Goal: Transaction & Acquisition: Purchase product/service

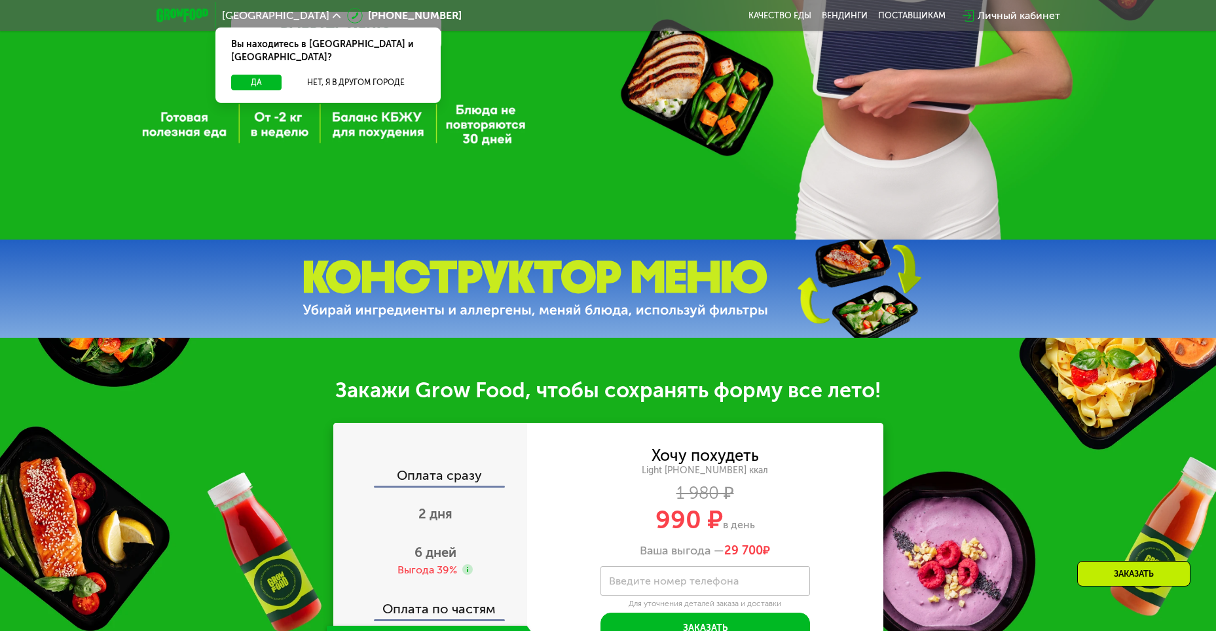
scroll to position [458, 0]
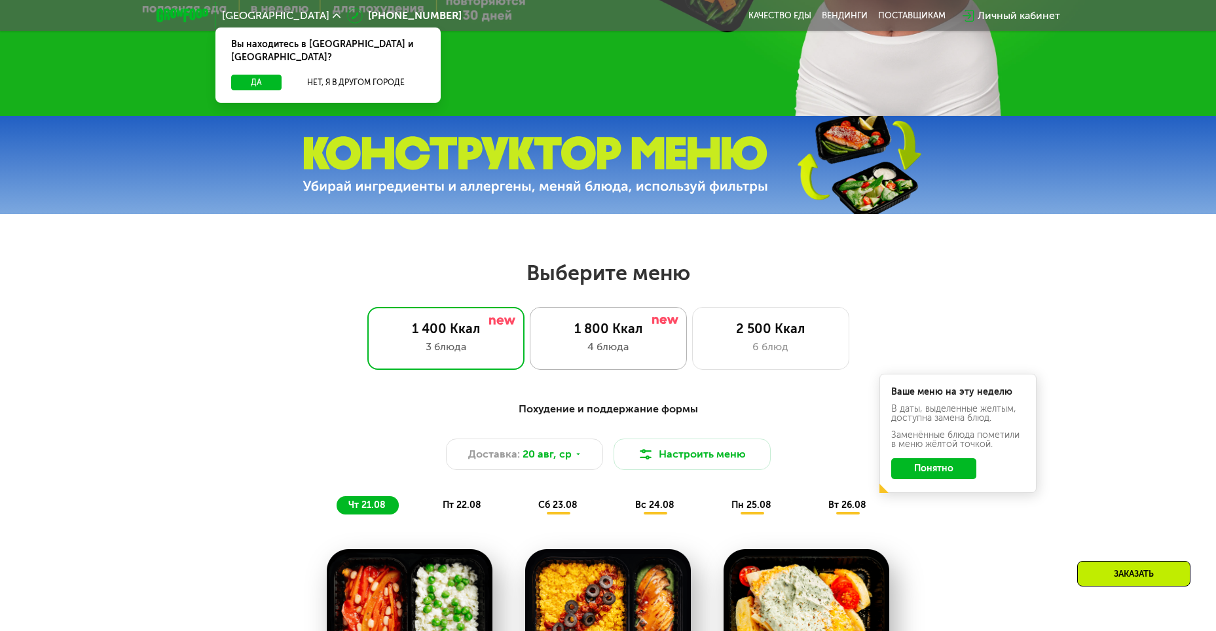
click at [590, 355] on div "4 блюда" at bounding box center [608, 347] width 130 height 16
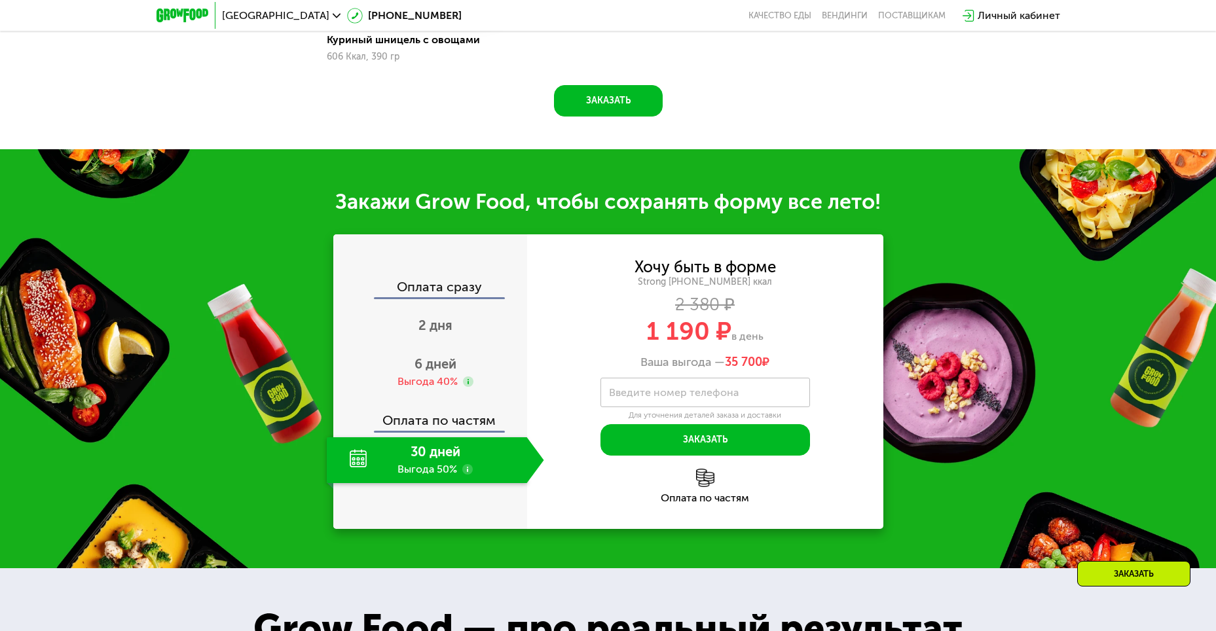
scroll to position [0, 0]
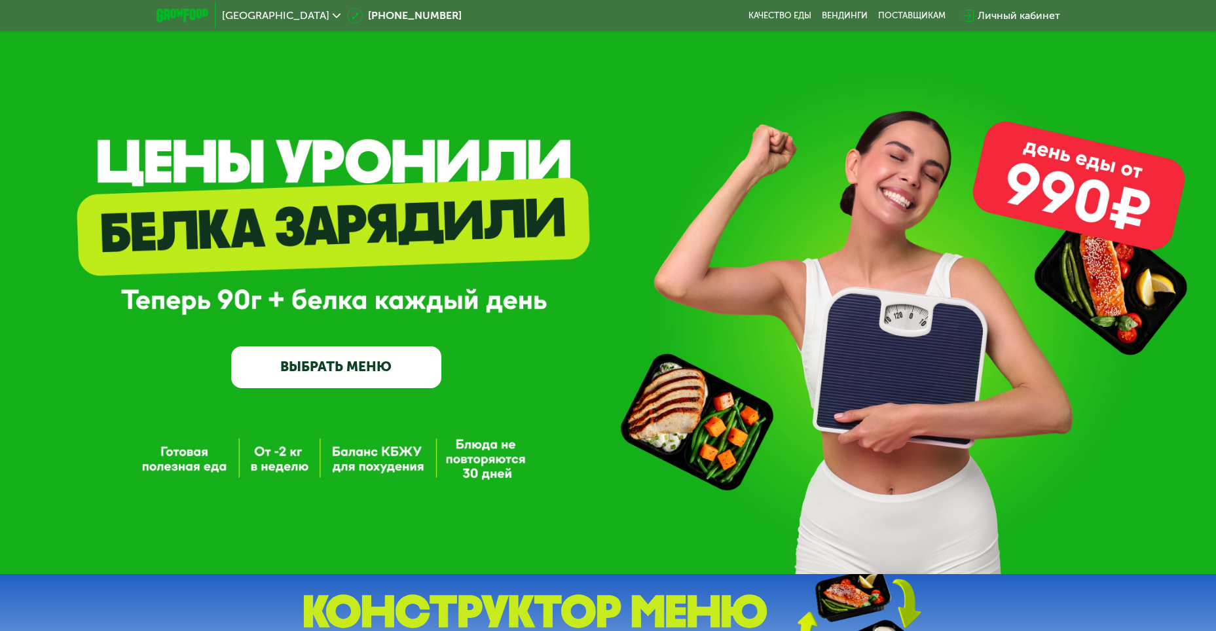
click at [334, 363] on link "ВЫБРАТЬ МЕНЮ" at bounding box center [336, 367] width 210 height 42
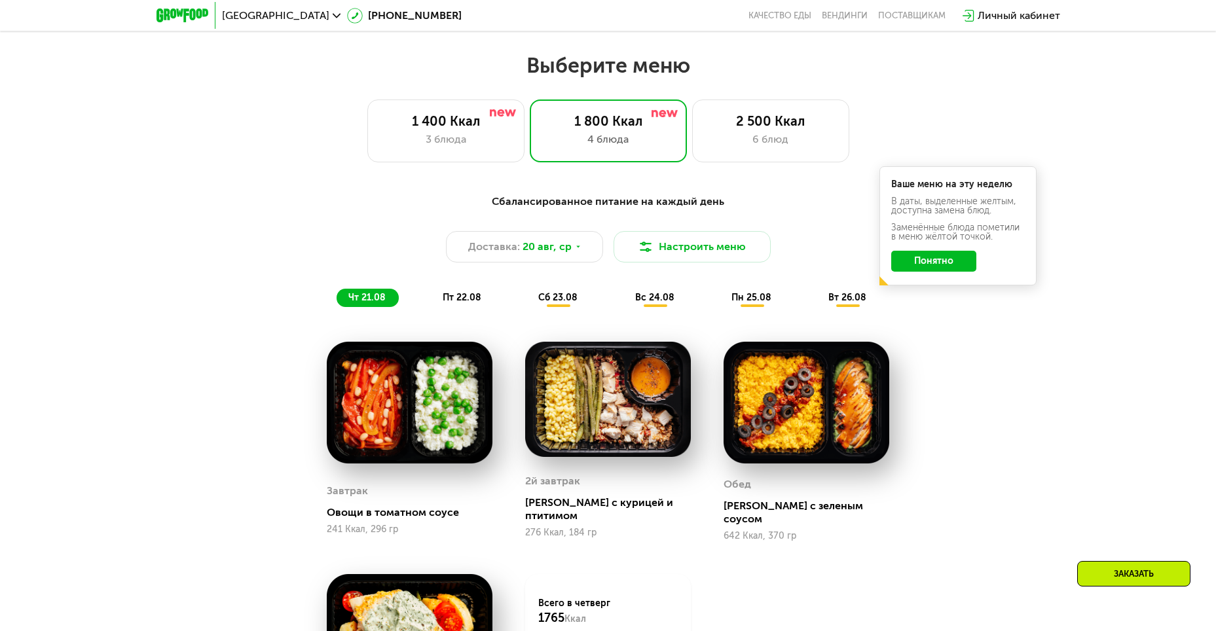
scroll to position [692, 0]
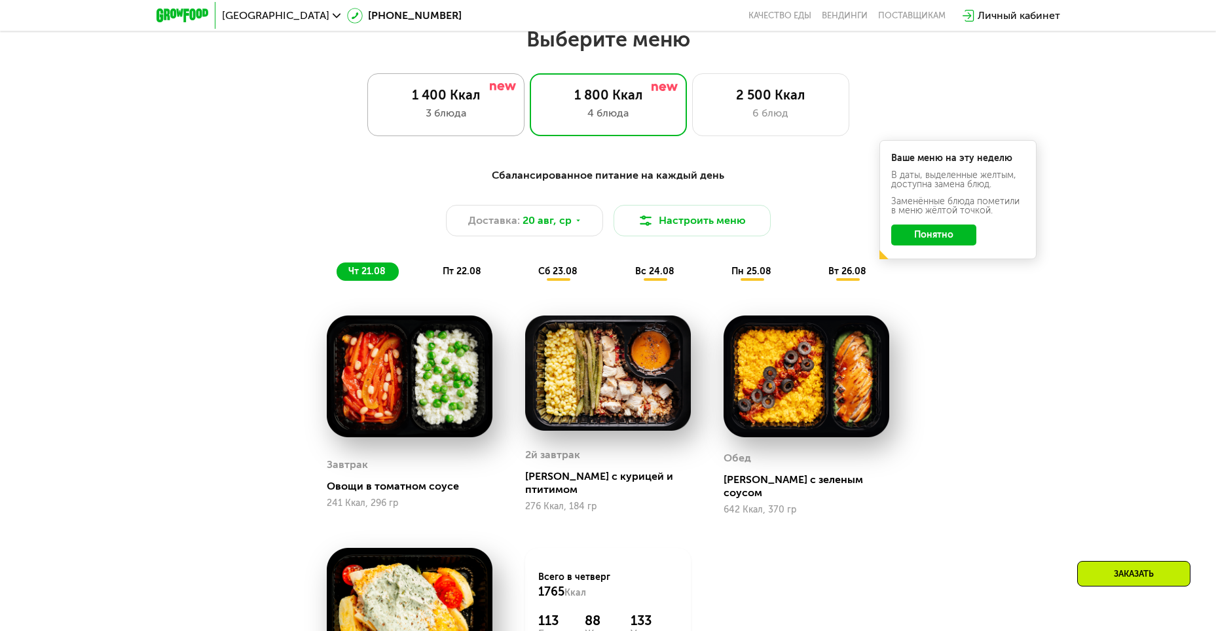
click at [530, 128] on div "1 400 Ккал 3 блюда" at bounding box center [608, 104] width 157 height 63
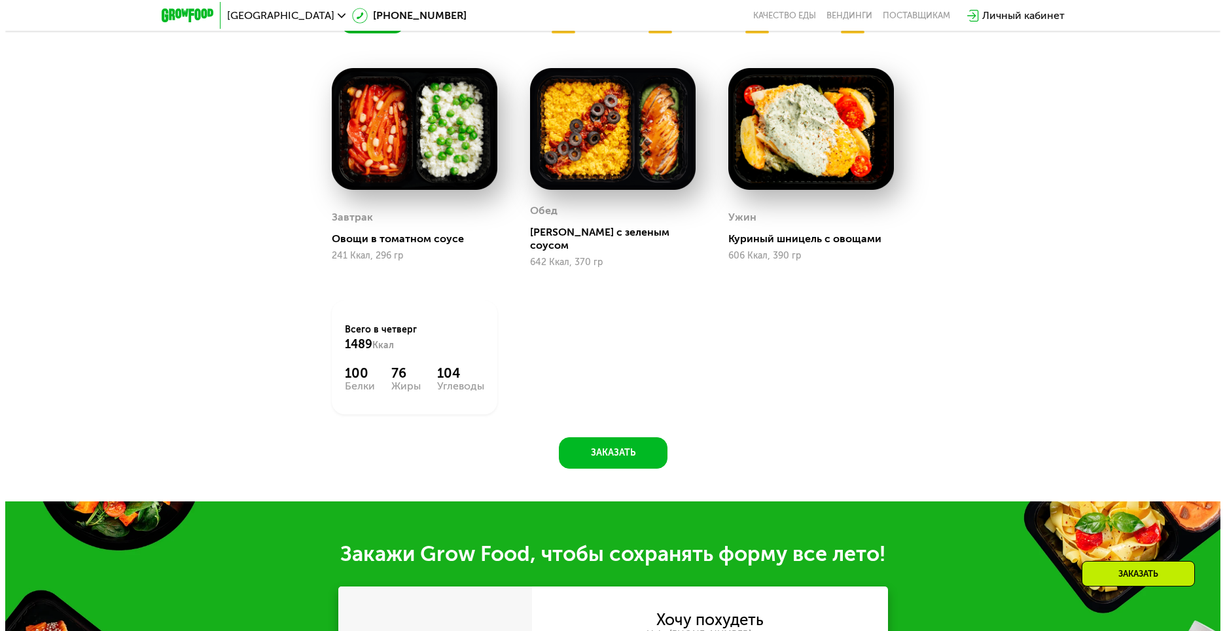
scroll to position [823, 0]
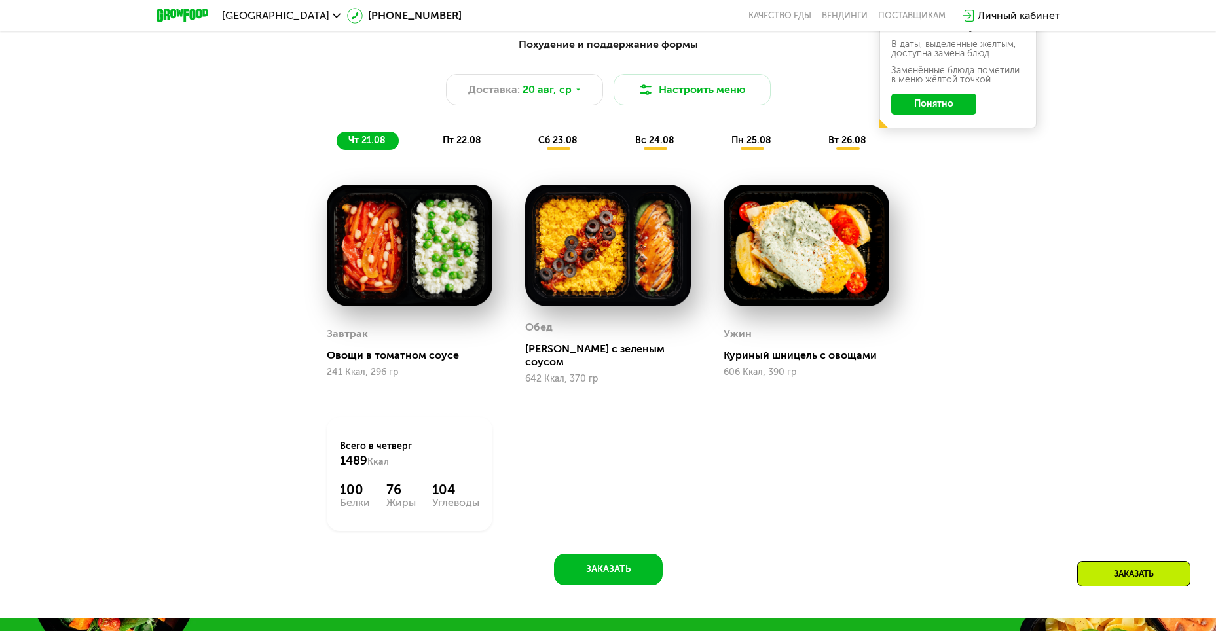
click at [475, 146] on span "пт 22.08" at bounding box center [462, 140] width 39 height 11
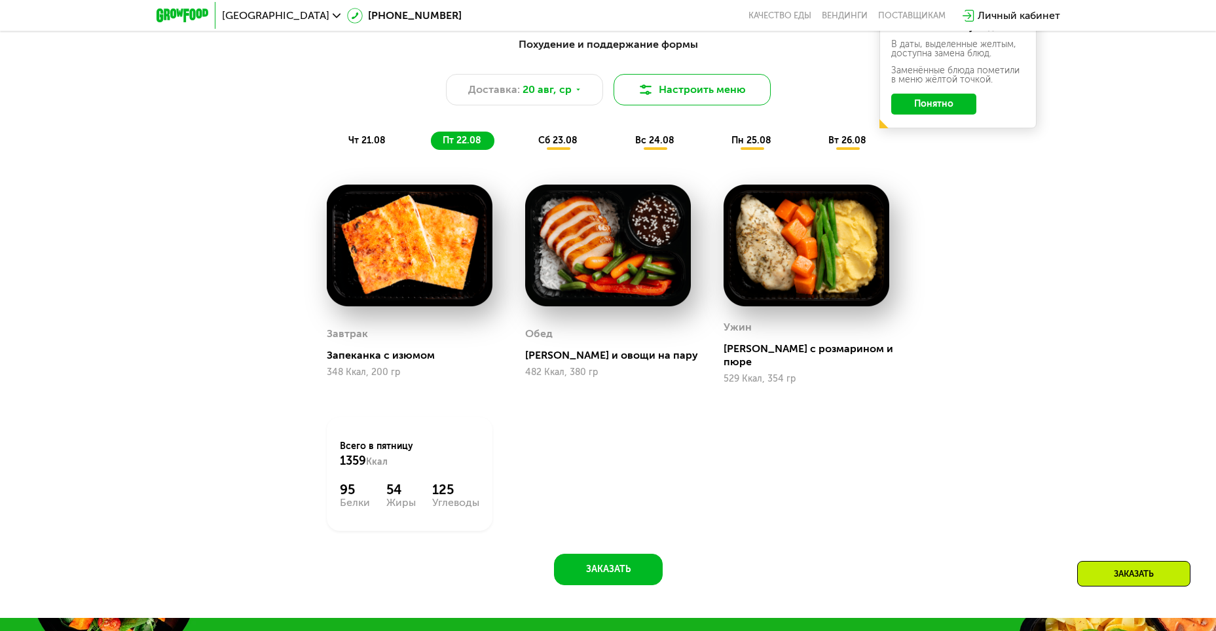
click at [671, 99] on button "Настроить меню" at bounding box center [691, 89] width 157 height 31
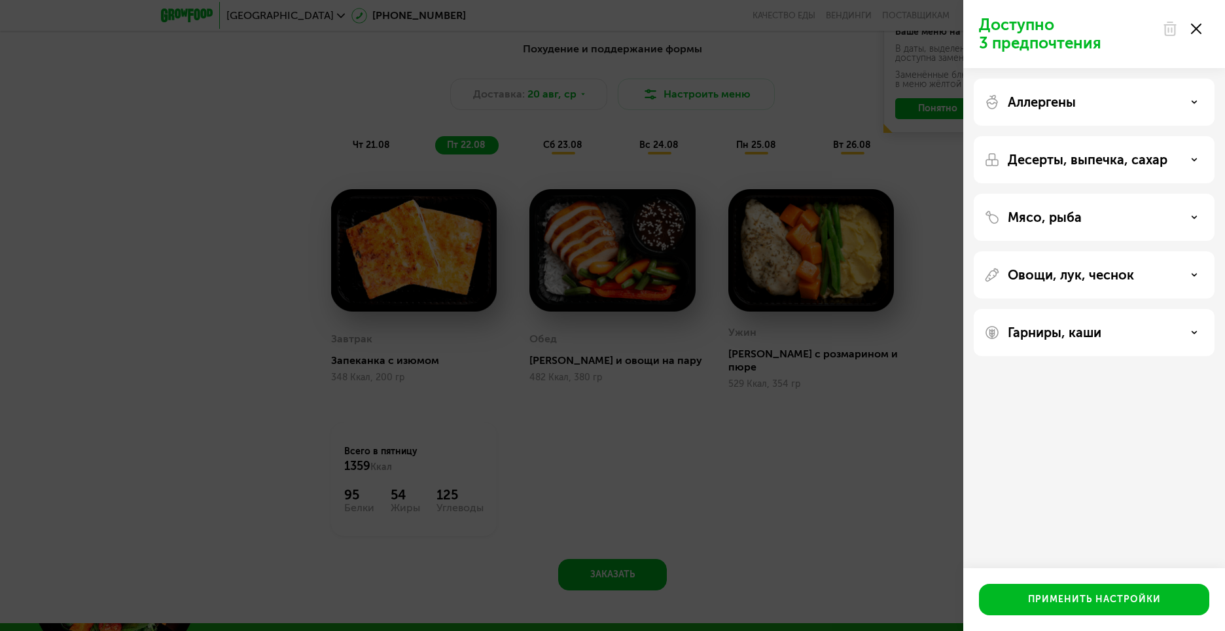
click at [1067, 136] on div "Аллергены" at bounding box center [1094, 159] width 241 height 47
click at [1038, 280] on p "Овощи, лук, чеснок" at bounding box center [1071, 275] width 126 height 16
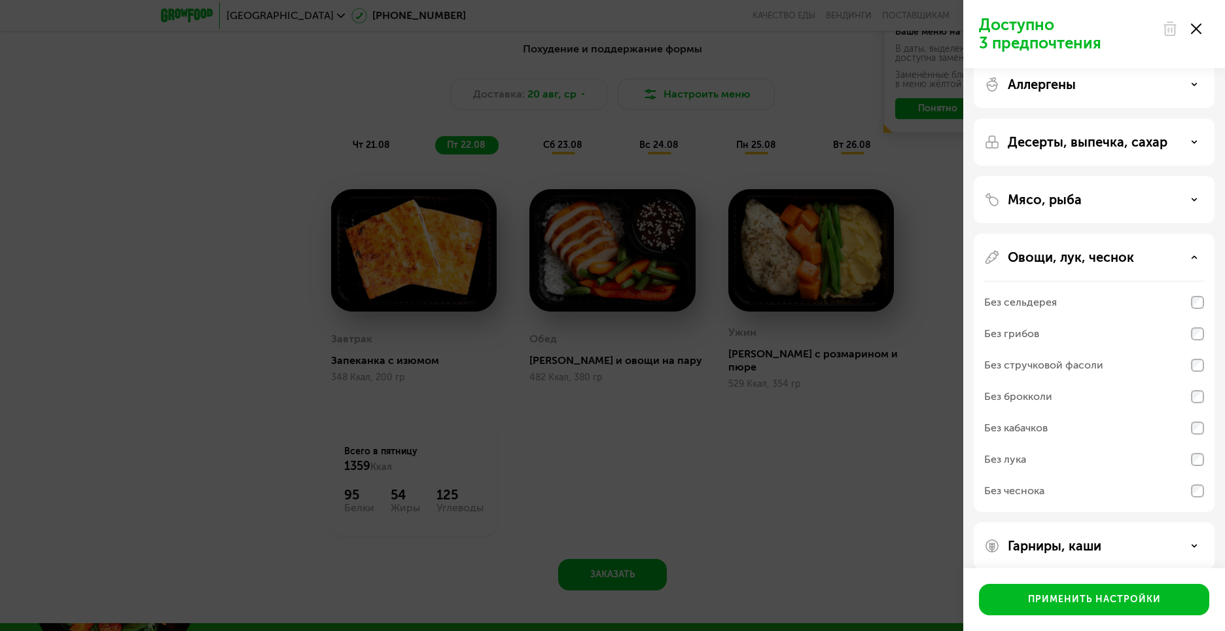
scroll to position [32, 0]
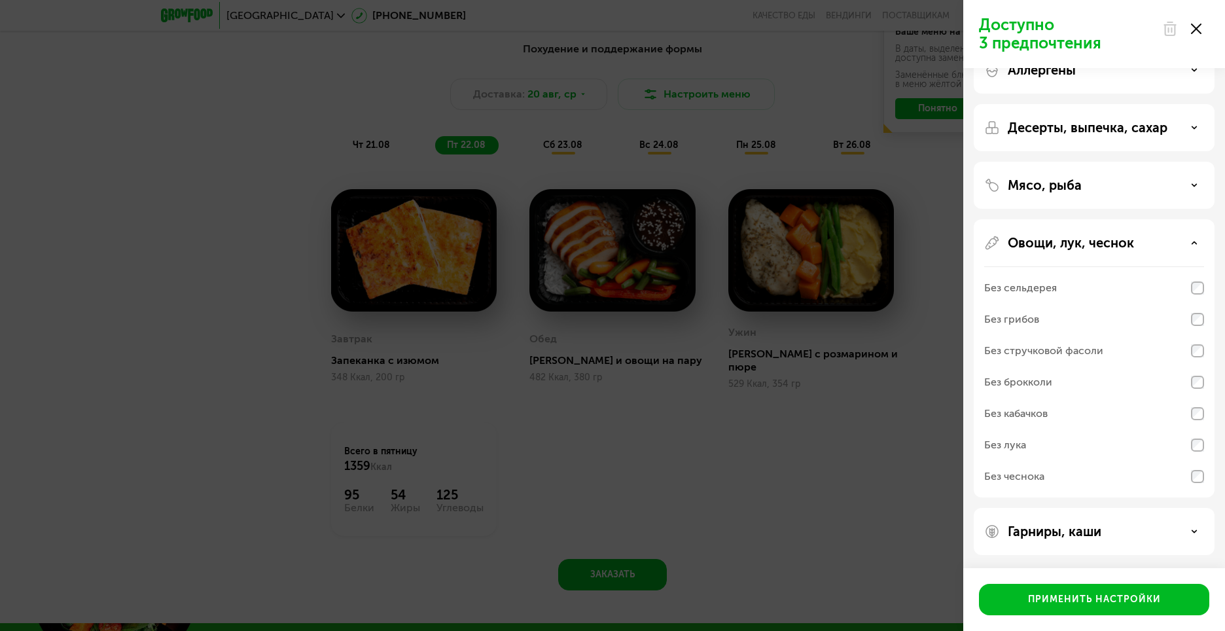
click at [1052, 357] on div "Без стручковой фасоли" at bounding box center [1044, 351] width 119 height 16
drag, startPoint x: 1052, startPoint y: 509, endPoint x: 1057, endPoint y: 544, distance: 35.6
click at [1053, 528] on div "Гарниры, каши" at bounding box center [1094, 531] width 241 height 47
click at [1057, 544] on div "Гарниры, каши" at bounding box center [1094, 531] width 241 height 47
click at [1057, 543] on div "Гарниры, каши" at bounding box center [1094, 531] width 241 height 47
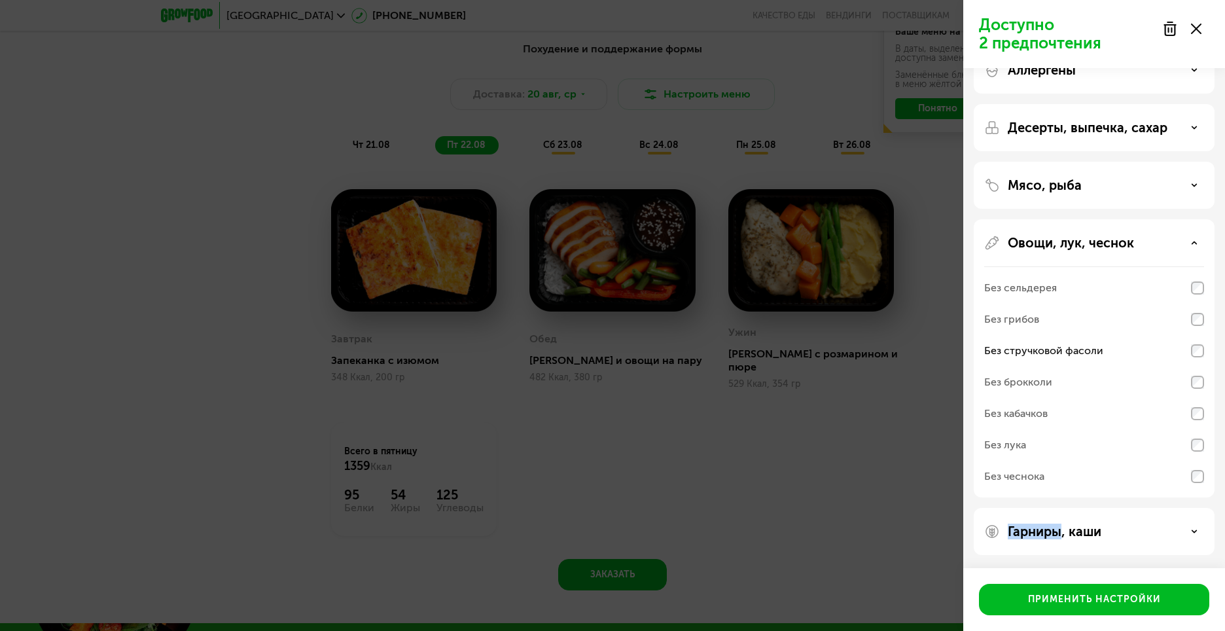
click at [1054, 535] on p "Гарниры, каши" at bounding box center [1055, 532] width 94 height 16
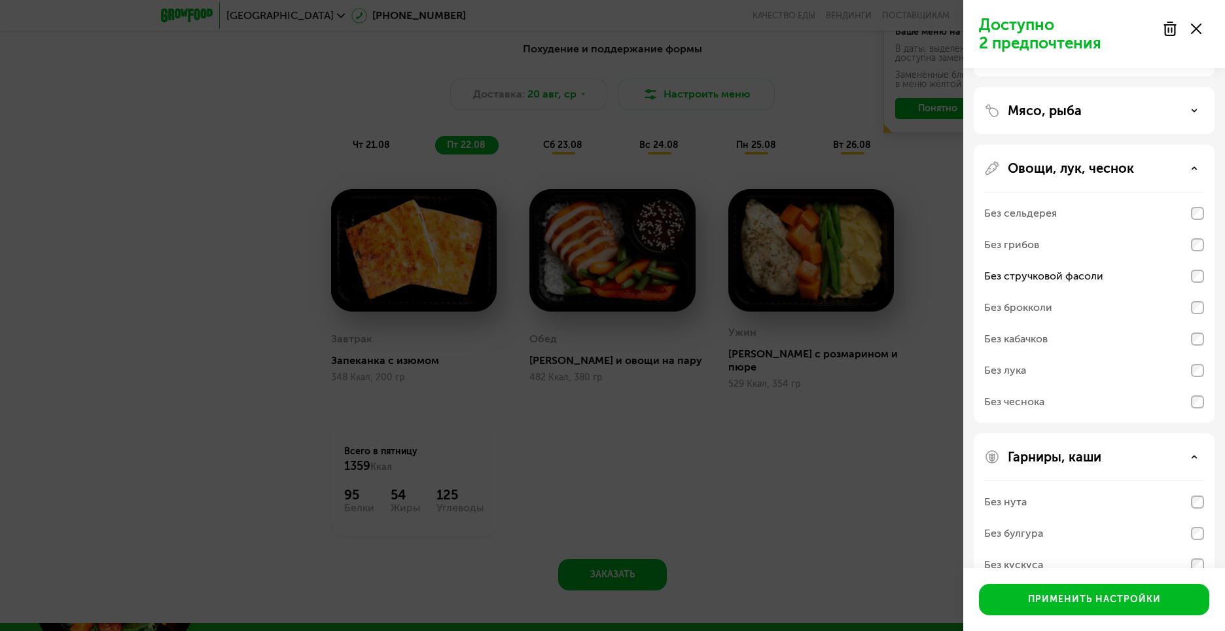
scroll to position [200, 0]
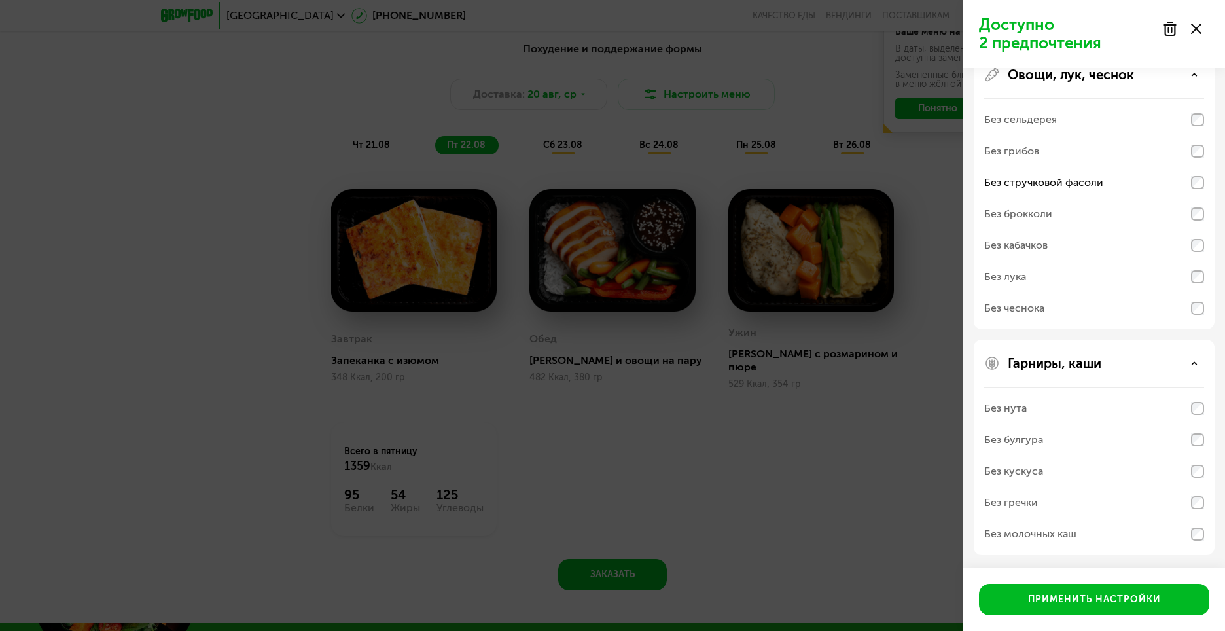
click at [1045, 467] on div "Без кускуса" at bounding box center [1095, 471] width 220 height 31
click at [1052, 529] on div "Без молочных каш" at bounding box center [1031, 534] width 92 height 16
click at [1025, 437] on div "Без булгура" at bounding box center [1014, 440] width 59 height 16
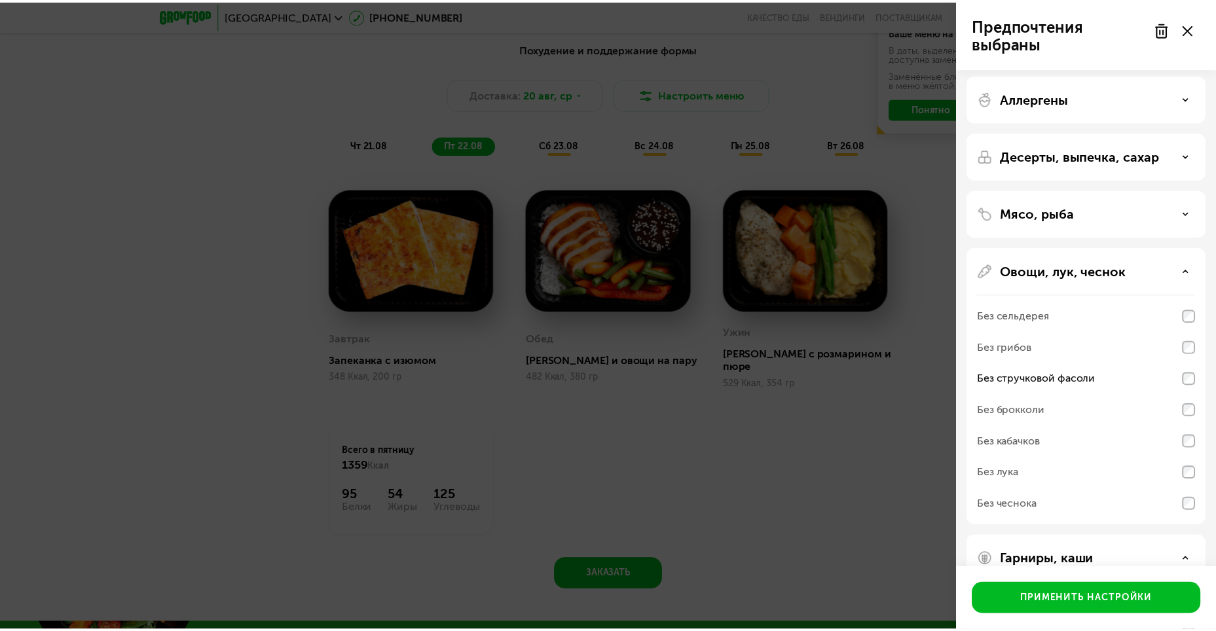
scroll to position [0, 0]
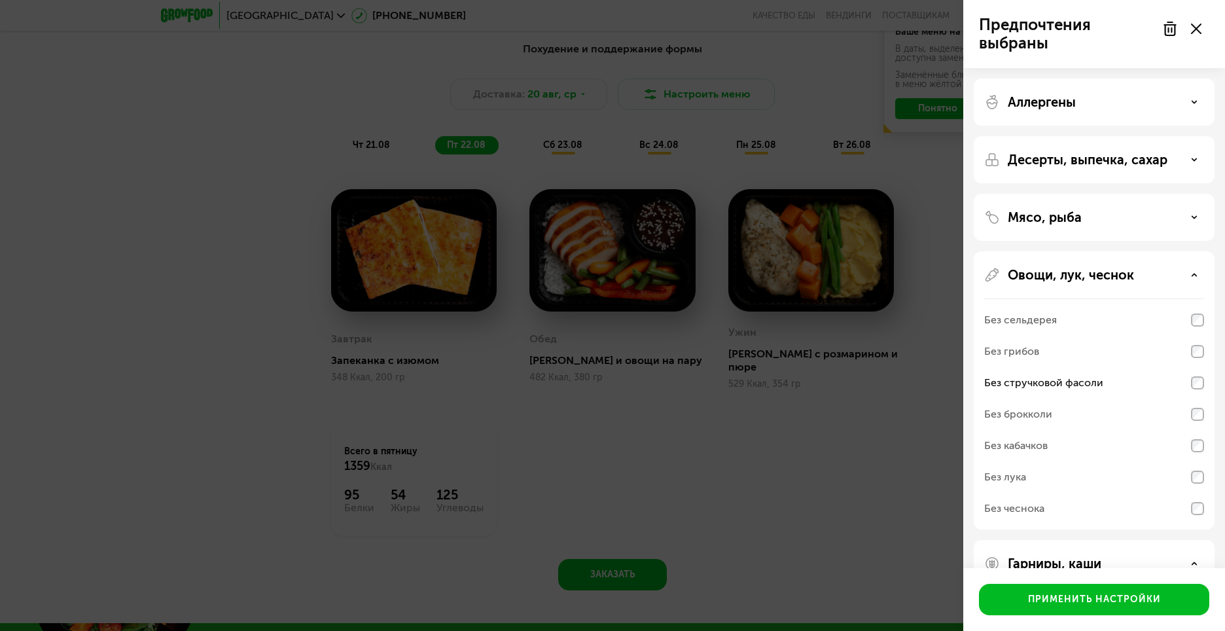
click at [1094, 251] on div "Мясо, рыба" at bounding box center [1094, 390] width 241 height 278
click at [1099, 219] on div "Мясо, рыба" at bounding box center [1095, 217] width 220 height 16
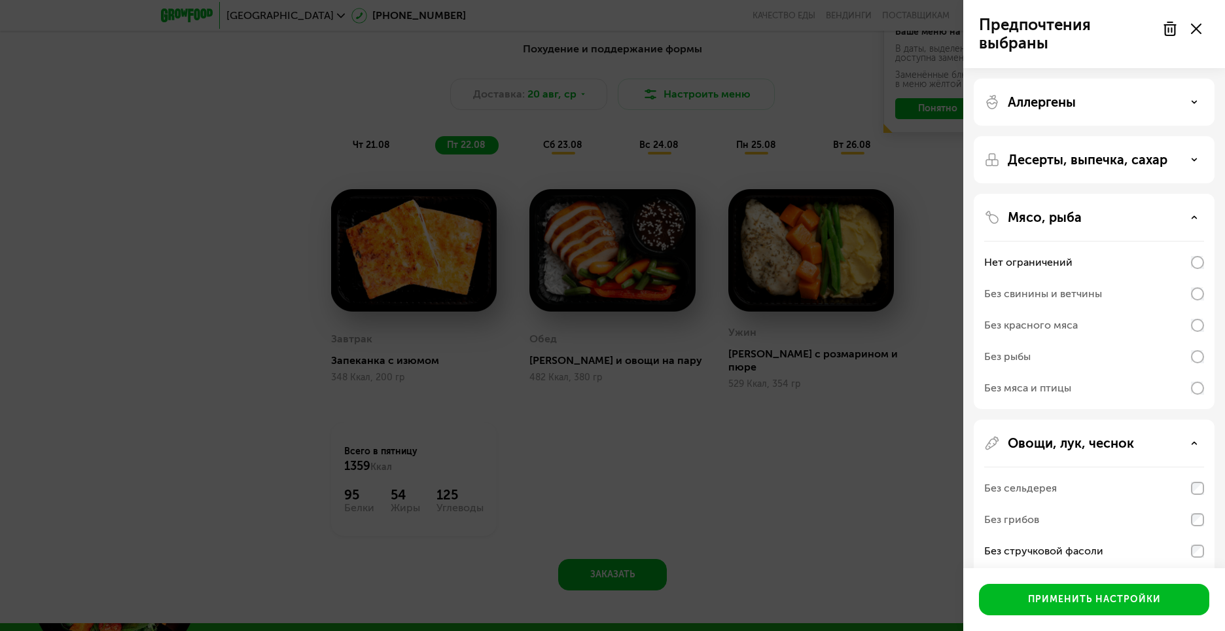
click at [1089, 194] on div "Десерты, выпечка, сахар" at bounding box center [1094, 301] width 241 height 215
click at [1089, 158] on p "Десерты, выпечка, сахар" at bounding box center [1088, 160] width 160 height 16
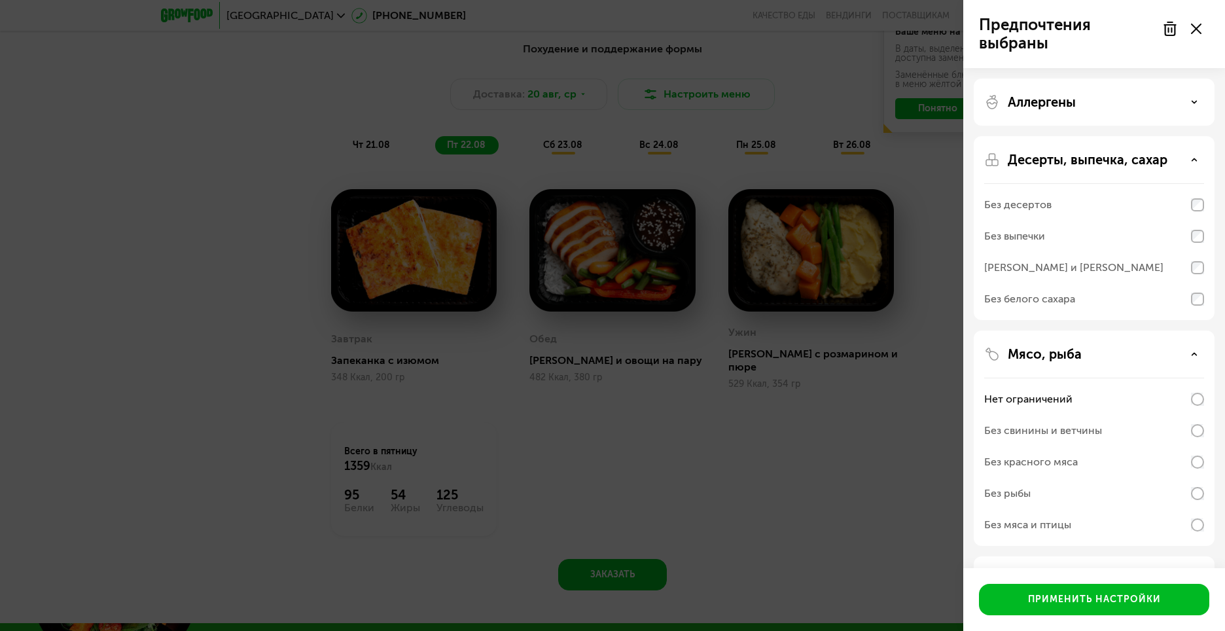
click at [1068, 136] on div "Аллергены" at bounding box center [1094, 228] width 241 height 184
click at [1073, 99] on p "Аллергены" at bounding box center [1042, 102] width 68 height 16
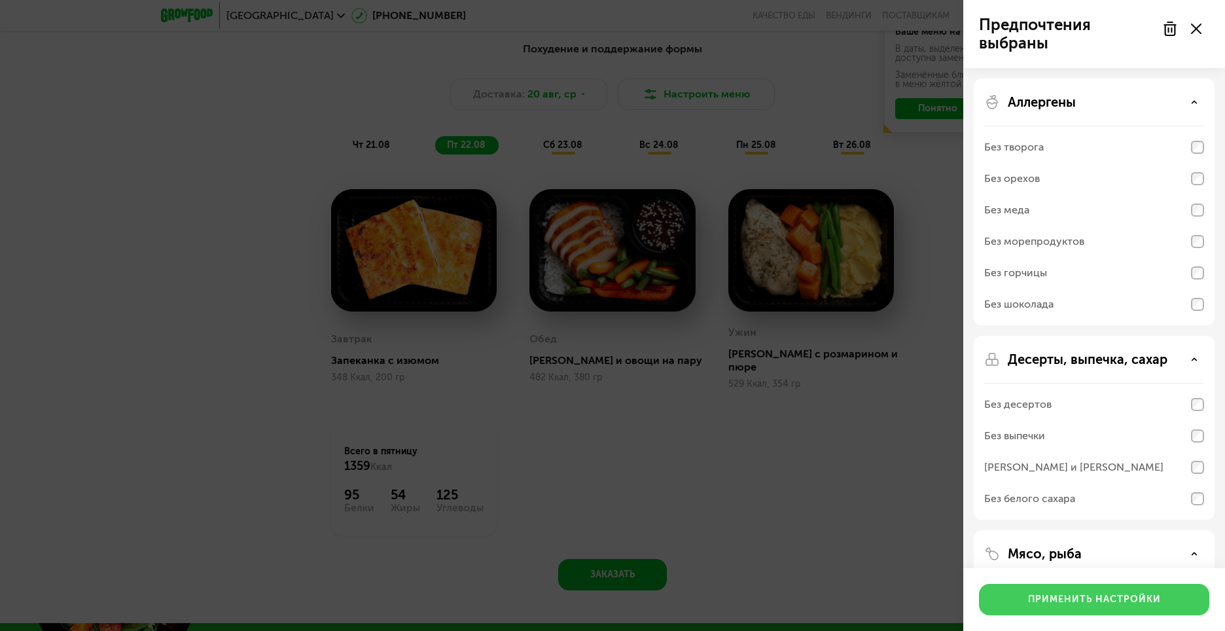
click at [1075, 604] on div "Применить настройки" at bounding box center [1094, 599] width 133 height 13
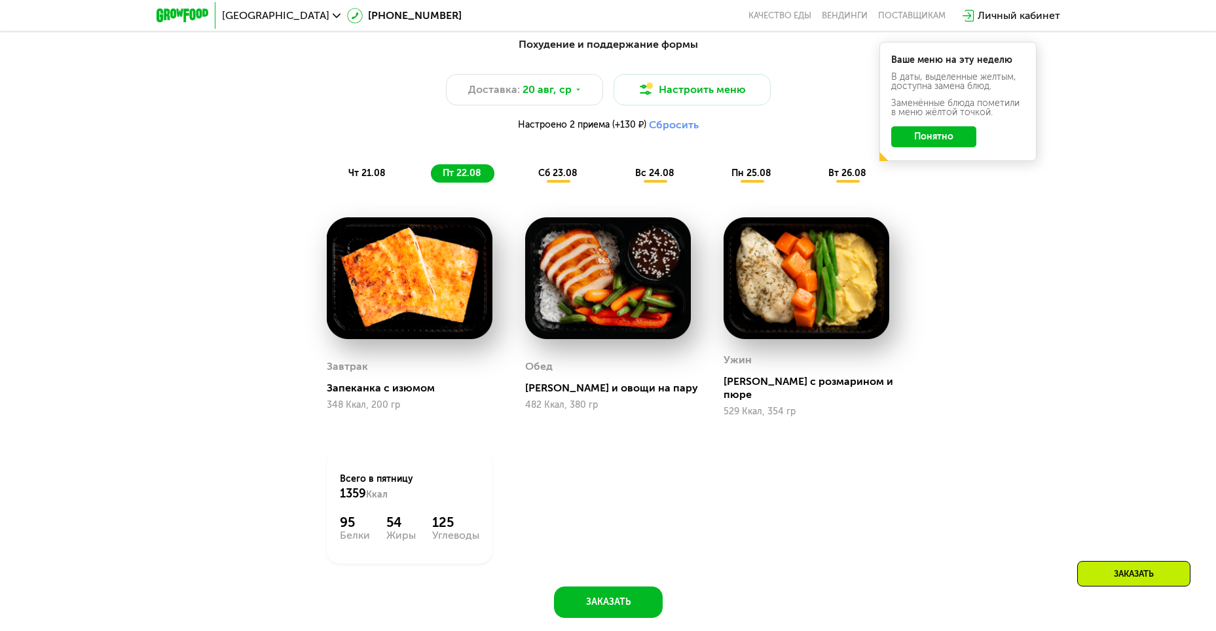
click at [571, 179] on span "сб 23.08" at bounding box center [557, 173] width 39 height 11
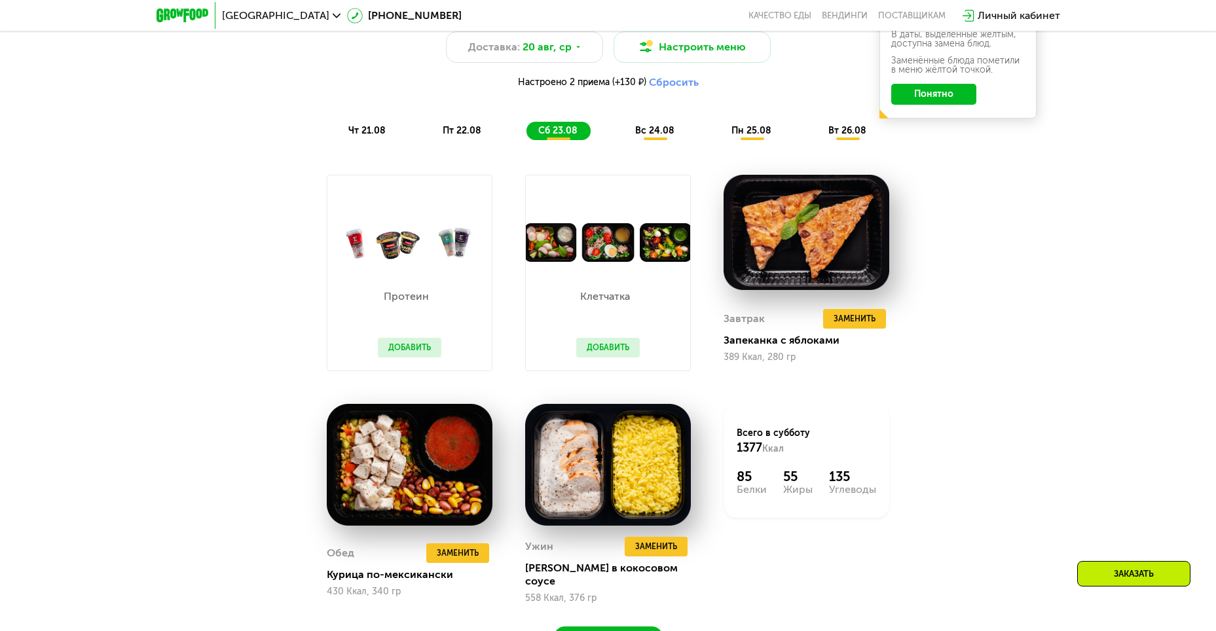
scroll to position [888, 0]
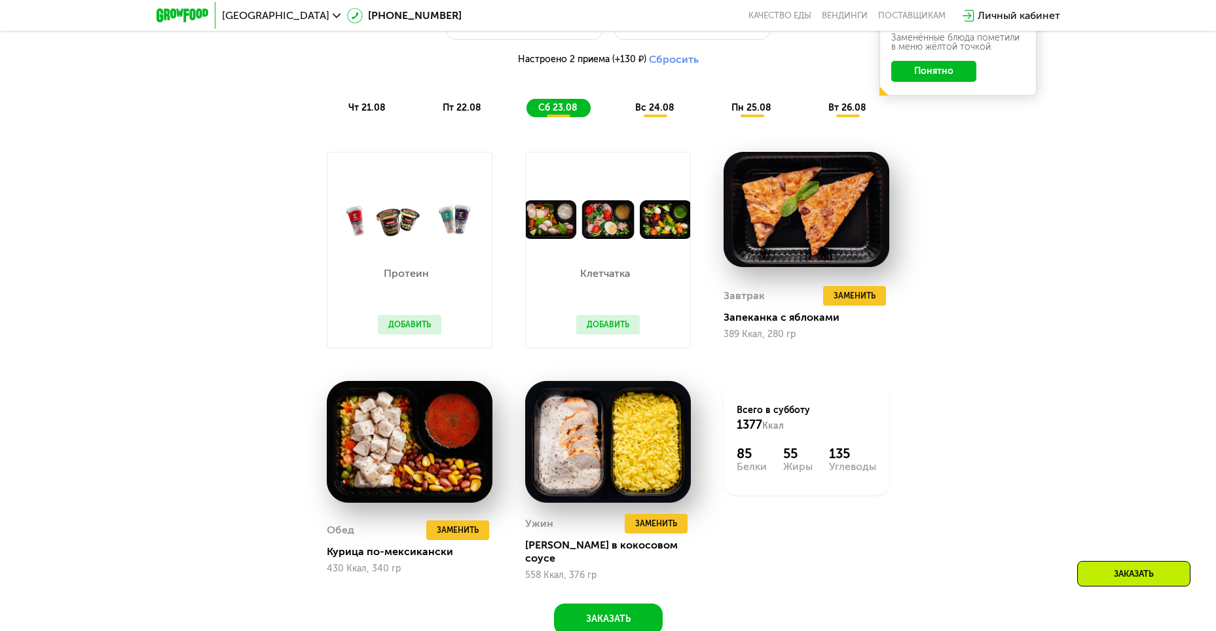
click at [657, 113] on span "вс 24.08" at bounding box center [654, 107] width 39 height 11
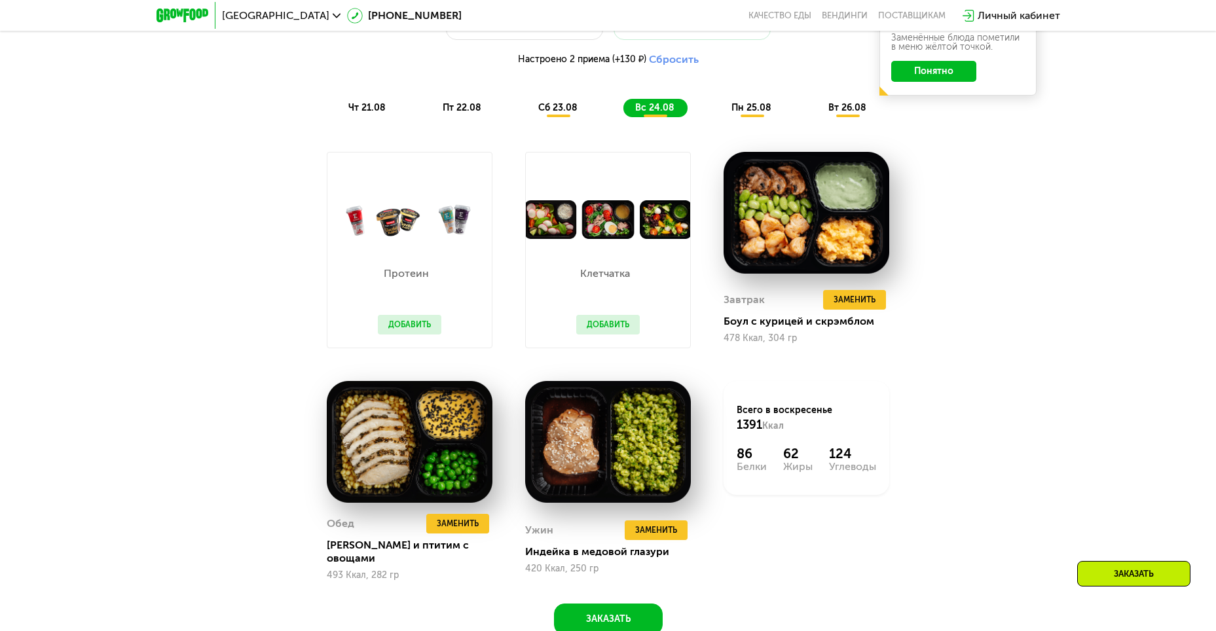
click at [559, 113] on span "сб 23.08" at bounding box center [557, 107] width 39 height 11
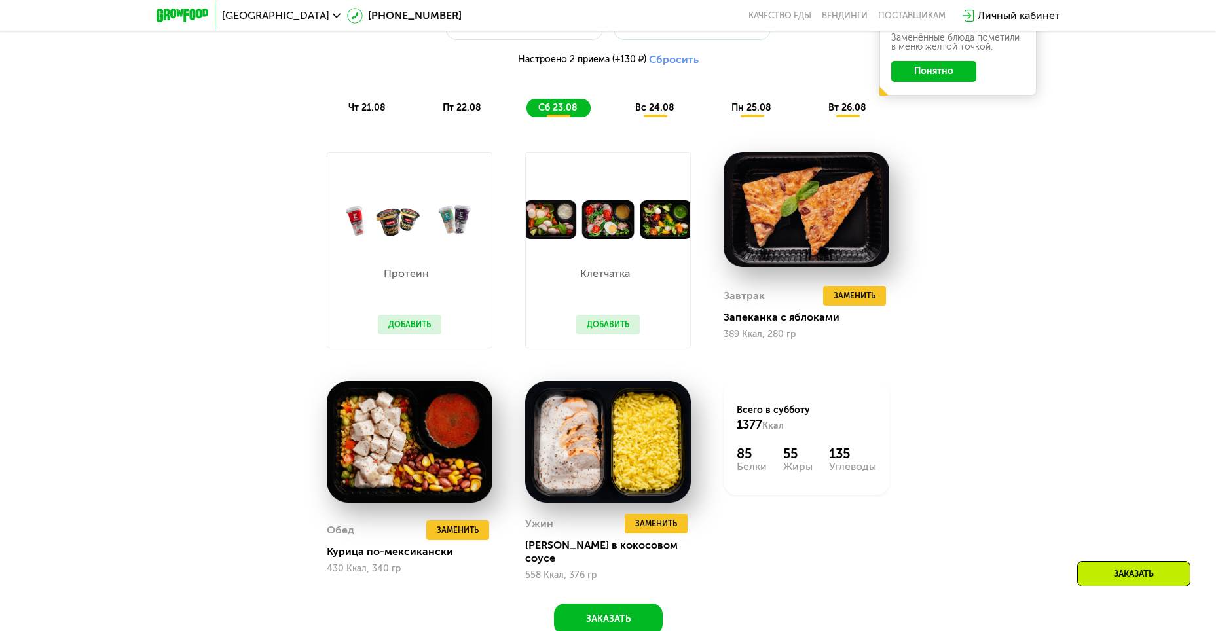
click at [477, 113] on span "пт 22.08" at bounding box center [462, 107] width 39 height 11
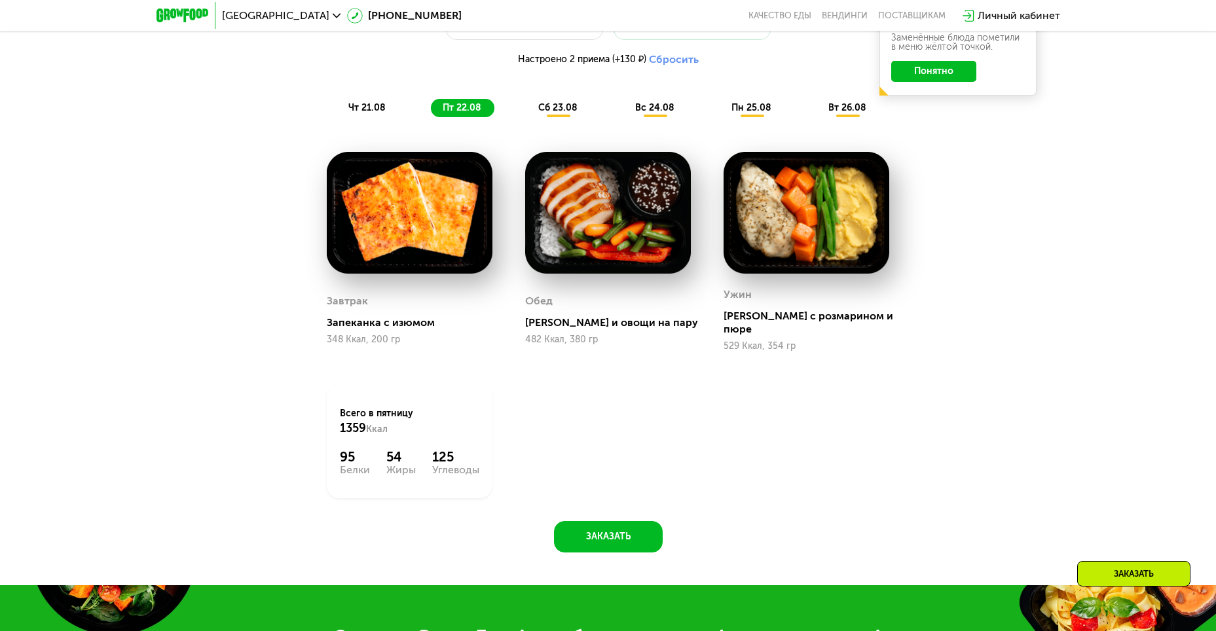
scroll to position [626, 0]
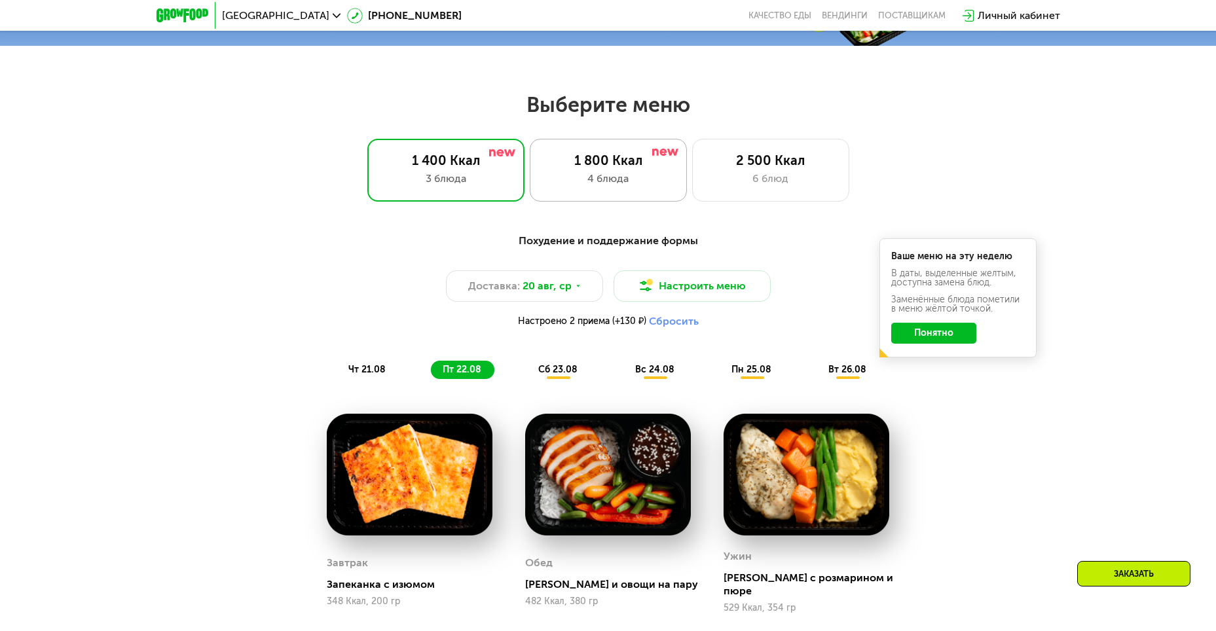
click at [600, 183] on div "4 блюда" at bounding box center [608, 179] width 130 height 16
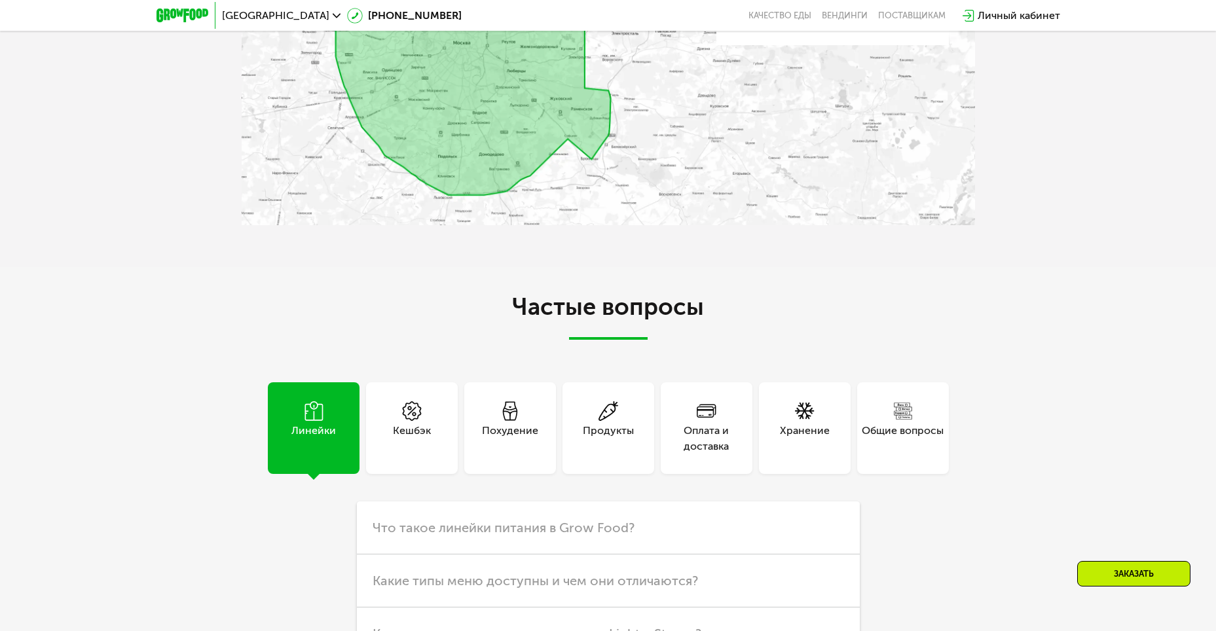
scroll to position [3404, 0]
